Goal: Find specific page/section: Find specific page/section

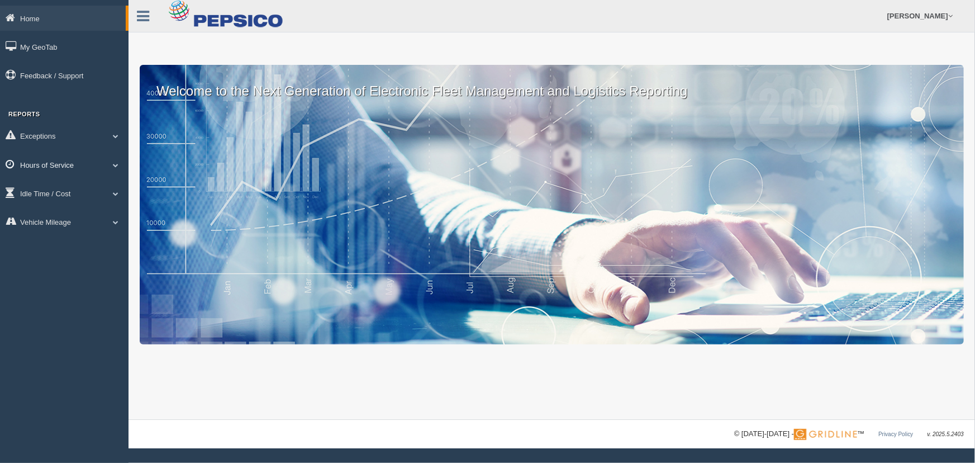
click at [111, 165] on span at bounding box center [115, 165] width 15 height 6
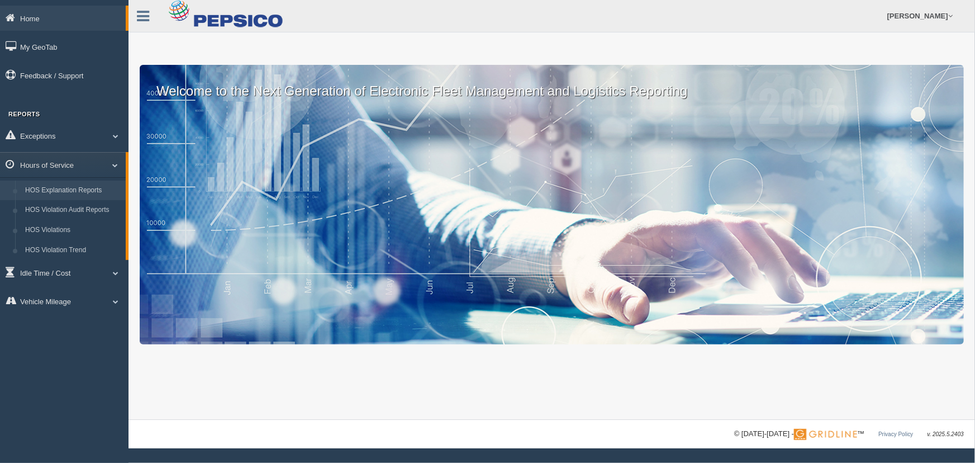
click at [114, 190] on link "HOS Explanation Reports" at bounding box center [73, 191] width 106 height 20
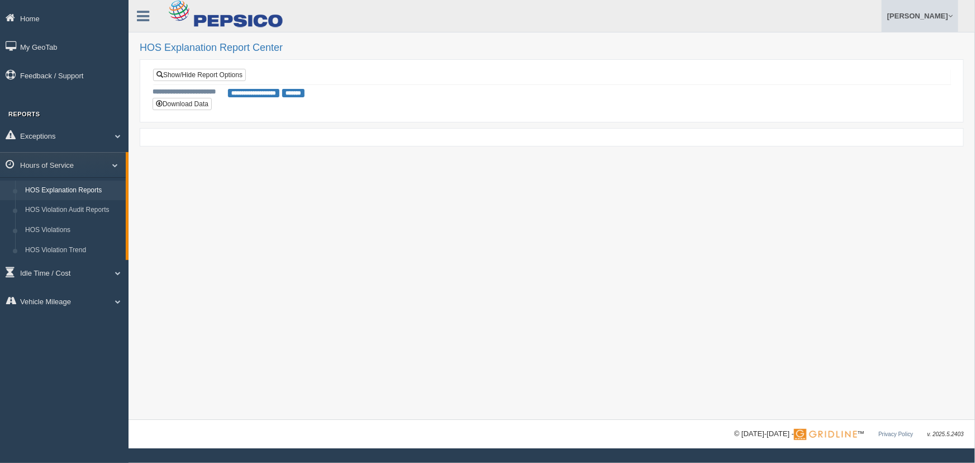
click at [885, 22] on link "[PERSON_NAME]" at bounding box center [920, 16] width 77 height 32
click at [852, 66] on link "Log Off" at bounding box center [897, 66] width 122 height 23
